Goal: Information Seeking & Learning: Check status

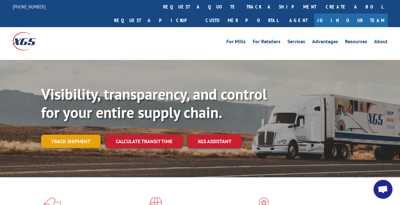
click at [85, 135] on link "Track shipment" at bounding box center [70, 141] width 59 height 13
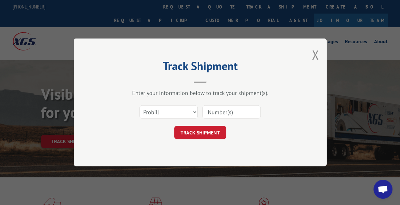
click at [228, 113] on input at bounding box center [231, 112] width 58 height 13
paste input "17501621"
type input "17501621"
click at [213, 132] on button "TRACK SHIPMENT" at bounding box center [200, 132] width 52 height 13
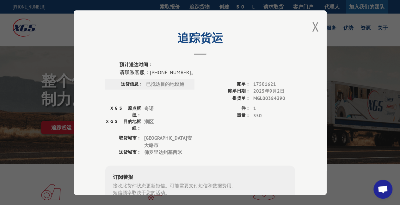
click at [179, 63] on label "预计送达时间：" at bounding box center [206, 64] width 175 height 7
drag, startPoint x: 312, startPoint y: 25, endPoint x: 320, endPoint y: 19, distance: 9.8
click at [312, 25] on button "关闭模式" at bounding box center [315, 26] width 7 height 17
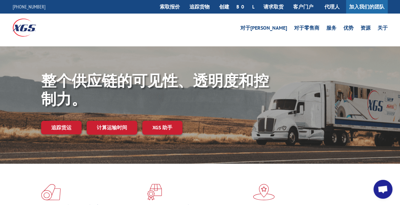
drag, startPoint x: 336, startPoint y: 50, endPoint x: 353, endPoint y: 25, distance: 30.5
click at [336, 50] on div "整个供应链的可见性、透明度和控制力。 追踪货运 计算运输时间 XGS 助手" at bounding box center [200, 111] width 400 height 130
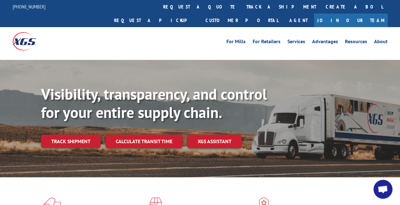
click at [65, 135] on link "Track shipment" at bounding box center [70, 141] width 59 height 13
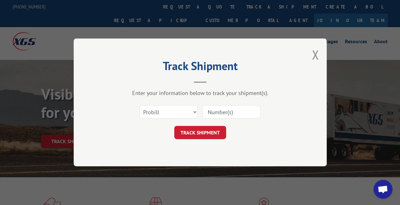
click at [219, 114] on input at bounding box center [231, 112] width 58 height 13
paste input "17501937"
type input "17501937"
click at [209, 130] on button "TRACK SHIPMENT" at bounding box center [200, 132] width 52 height 13
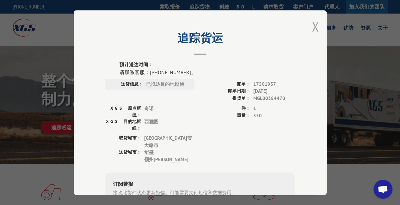
click at [312, 22] on button "关闭模式" at bounding box center [315, 26] width 7 height 17
